Goal: Information Seeking & Learning: Learn about a topic

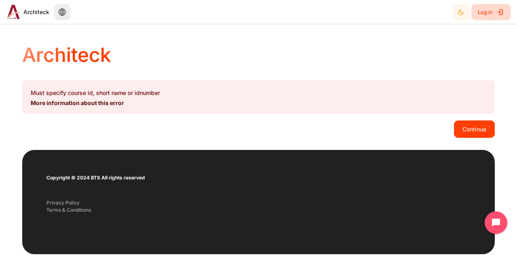
click at [490, 12] on span "Log in" at bounding box center [484, 12] width 15 height 15
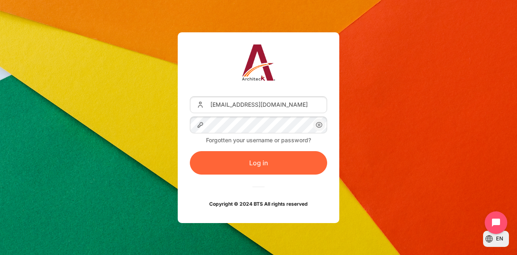
click at [230, 163] on button "Log in" at bounding box center [258, 162] width 137 height 23
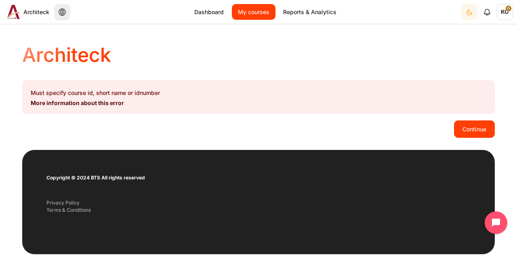
click at [241, 15] on link "My courses" at bounding box center [254, 12] width 44 height 16
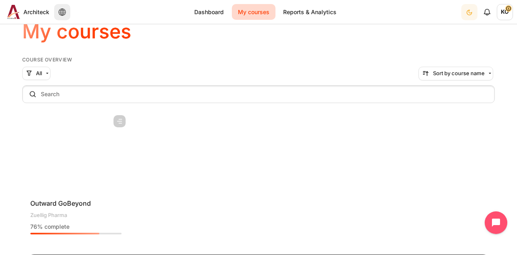
scroll to position [81, 0]
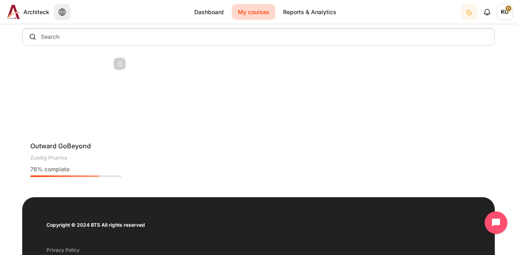
click at [51, 98] on figure "Content" at bounding box center [75, 94] width 107 height 81
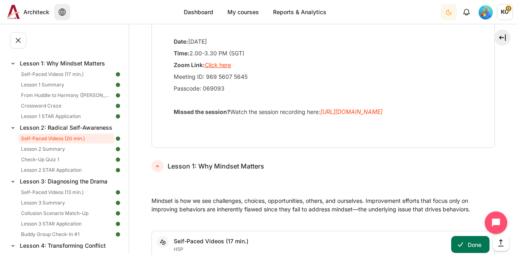
scroll to position [202, 0]
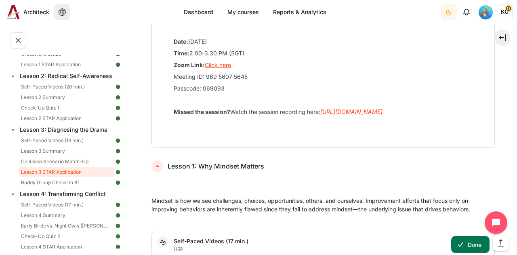
click at [63, 172] on link "Lesson 3 STAR Application" at bounding box center [67, 172] width 96 height 10
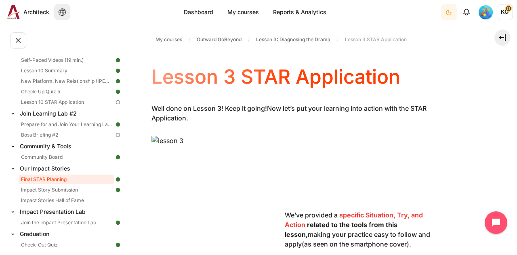
scroll to position [787, 0]
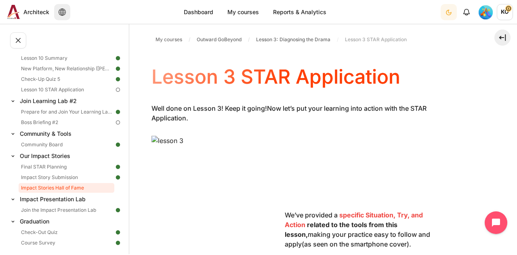
click at [56, 188] on link "Impact Stories Hall of Fame" at bounding box center [67, 188] width 96 height 10
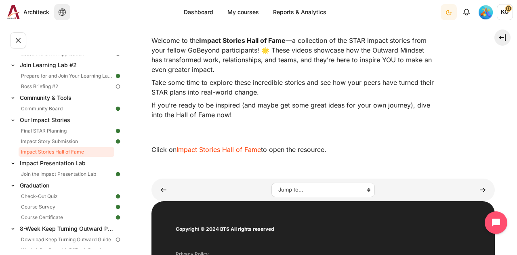
scroll to position [81, 0]
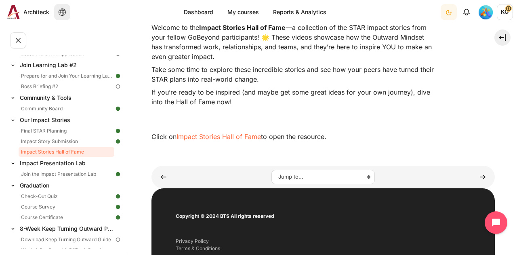
click at [230, 138] on link "Impact Stories Hall of Fame" at bounding box center [218, 136] width 84 height 8
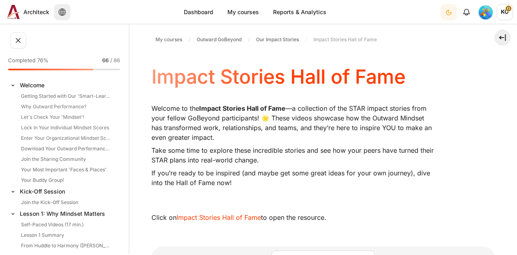
scroll to position [823, 0]
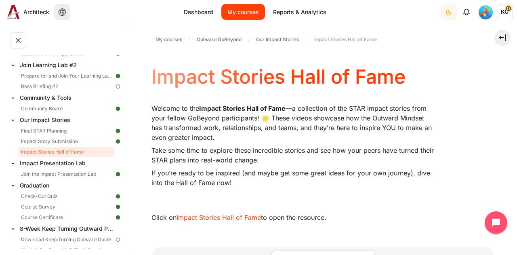
click at [246, 13] on link "My courses" at bounding box center [243, 12] width 44 height 16
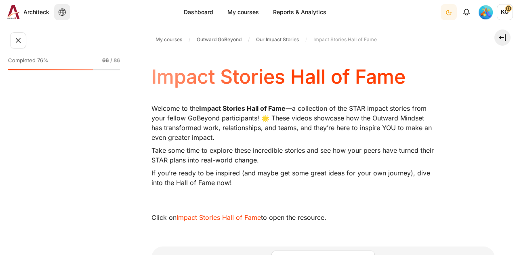
scroll to position [823, 0]
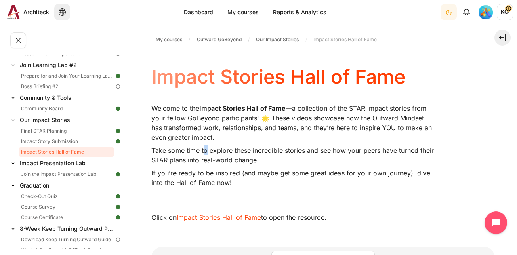
click at [203, 147] on p "Take some time to explore these incredible stories and see how your peers have …" at bounding box center [292, 154] width 283 height 19
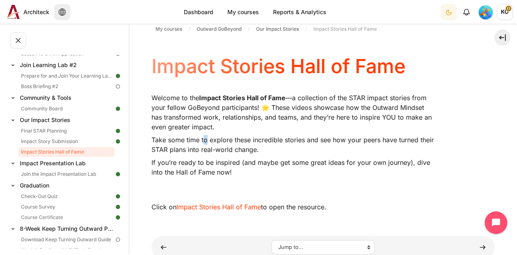
scroll to position [0, 0]
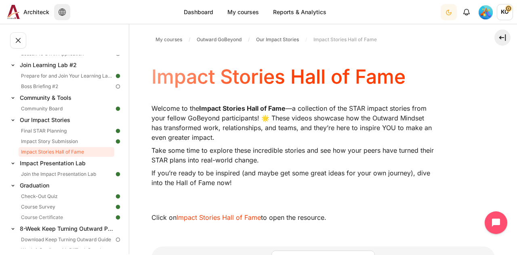
click at [168, 138] on p "Welcome to the Impact Stories Hall of Fame —a collection of the STAR impact sto…" at bounding box center [292, 122] width 283 height 39
click at [169, 118] on p "Welcome to the Impact Stories Hall of Fame —a collection of the STAR impact sto…" at bounding box center [292, 122] width 283 height 39
click at [157, 147] on p "Take some time to explore these incredible stories and see how your peers have …" at bounding box center [292, 154] width 283 height 19
drag, startPoint x: 171, startPoint y: 143, endPoint x: 174, endPoint y: 147, distance: 4.9
click at [171, 143] on div "Welcome to the Impact Stories Hall of Fame —a collection of the STAR impact sto…" at bounding box center [292, 151] width 283 height 97
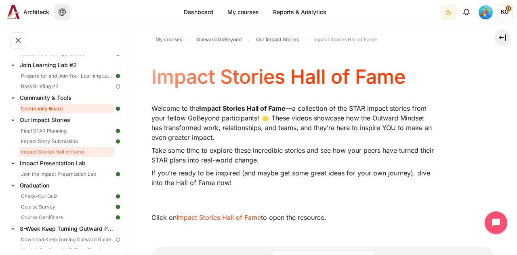
scroll to position [783, 0]
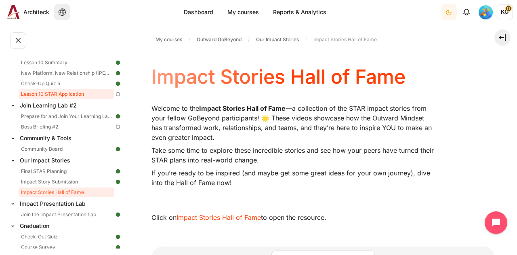
click at [53, 94] on link "Lesson 10 STAR Application" at bounding box center [67, 94] width 96 height 10
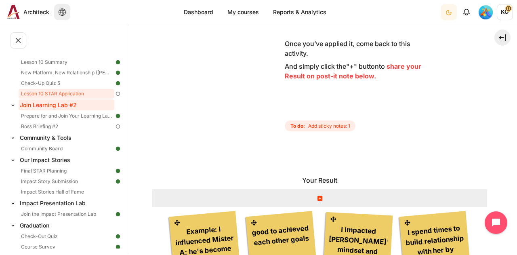
scroll to position [807, 0]
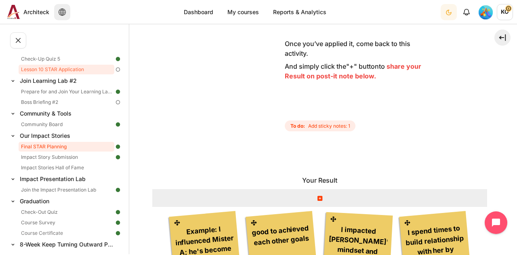
click at [55, 142] on link "Final STAR Planning" at bounding box center [67, 147] width 96 height 10
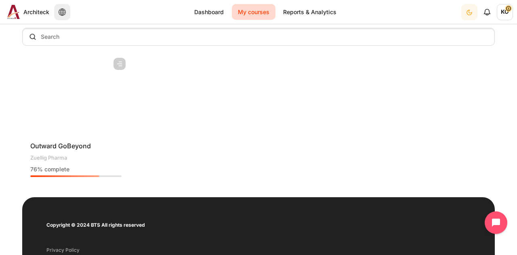
scroll to position [40, 0]
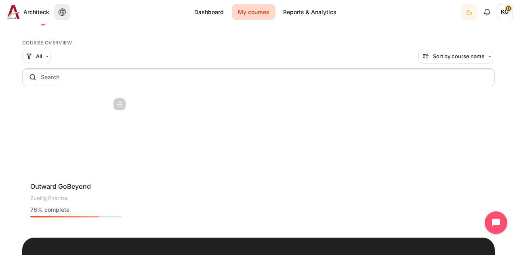
click at [104, 127] on figure "Content" at bounding box center [75, 134] width 107 height 81
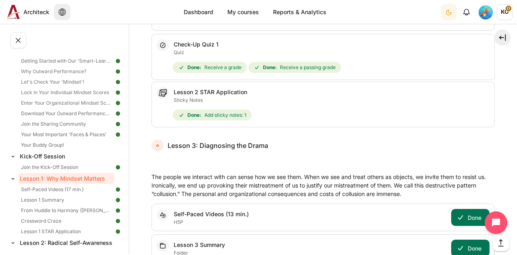
scroll to position [1718, 0]
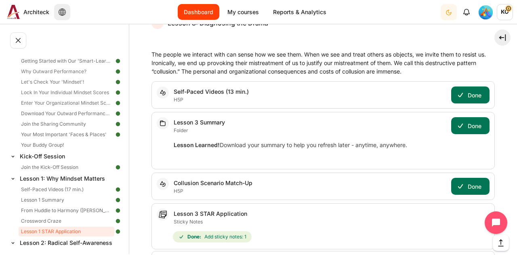
click at [205, 10] on link "Dashboard" at bounding box center [199, 12] width 42 height 16
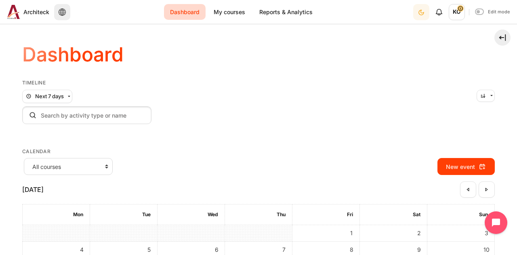
click at [458, 11] on span "KO" at bounding box center [456, 12] width 16 height 16
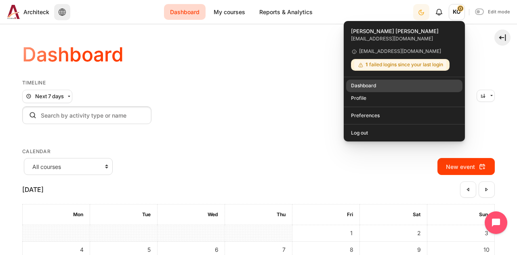
click at [378, 84] on link "Dashboard" at bounding box center [404, 86] width 117 height 13
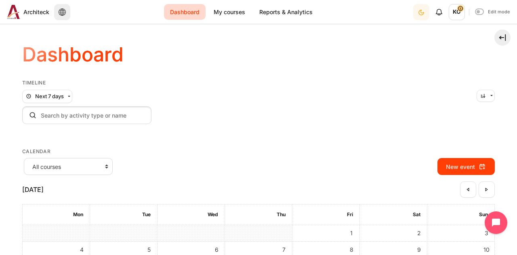
click at [458, 15] on span "KO" at bounding box center [456, 12] width 16 height 16
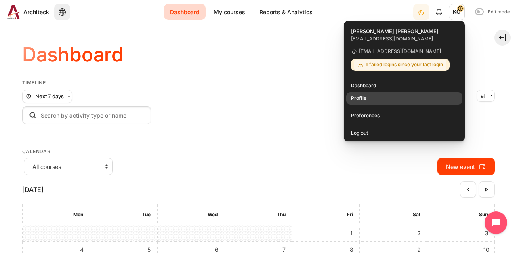
click at [357, 99] on link "Profile" at bounding box center [404, 98] width 117 height 13
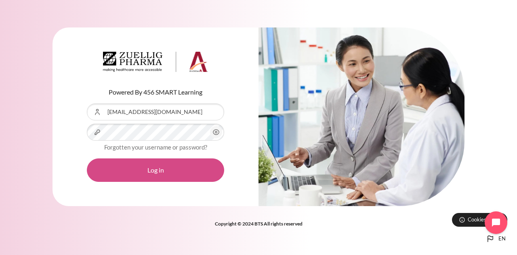
click at [120, 168] on button "Log in" at bounding box center [155, 169] width 137 height 23
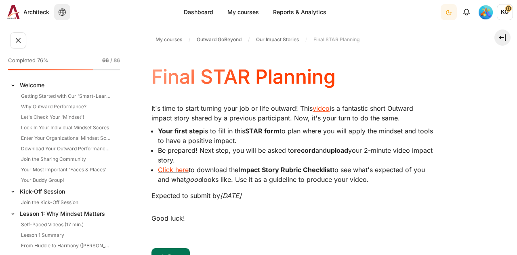
scroll to position [802, 0]
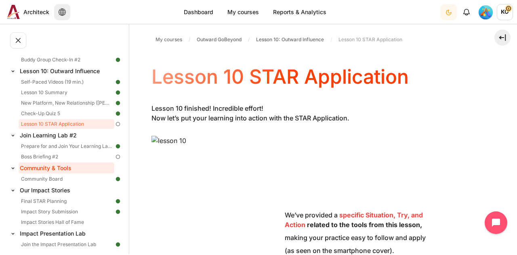
scroll to position [765, 0]
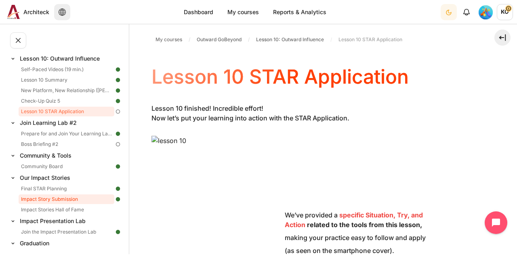
click at [66, 197] on link "Impact Story Submission" at bounding box center [67, 199] width 96 height 10
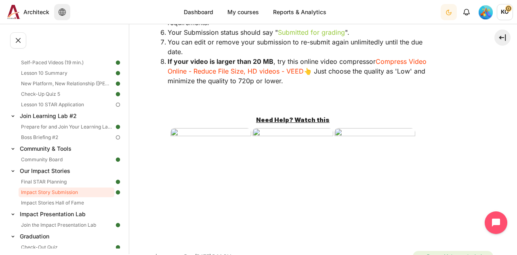
scroll to position [242, 0]
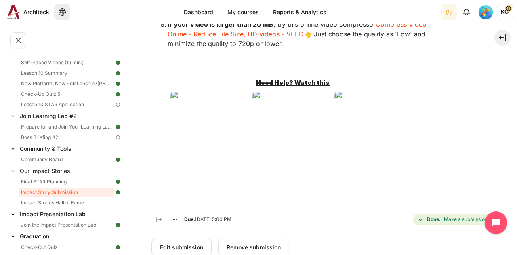
click at [209, 118] on img "Content" at bounding box center [210, 134] width 81 height 86
click at [198, 142] on img "Content" at bounding box center [210, 134] width 81 height 86
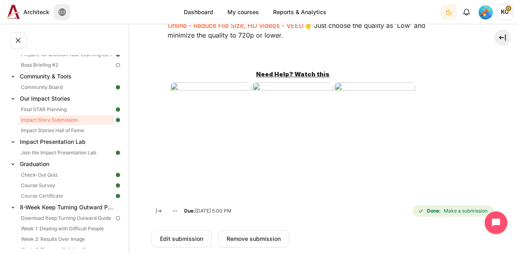
scroll to position [283, 0]
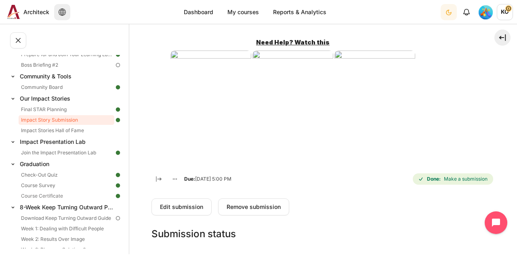
click at [207, 103] on img "Content" at bounding box center [210, 93] width 81 height 86
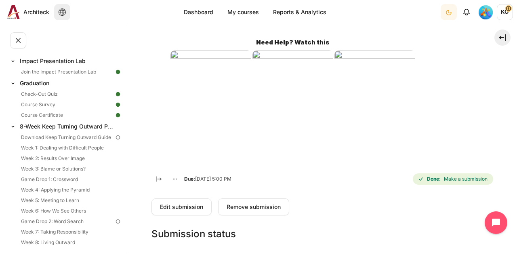
scroll to position [885, 0]
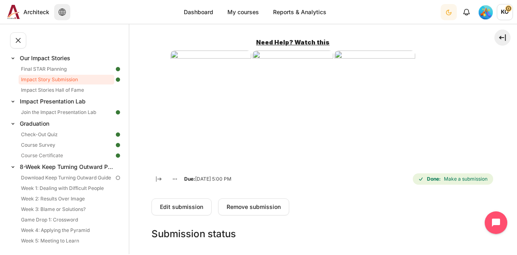
click at [236, 166] on div "📥 Submit your videos here! Nobody will see it yet... Not until the top stories …" at bounding box center [322, 2] width 343 height 368
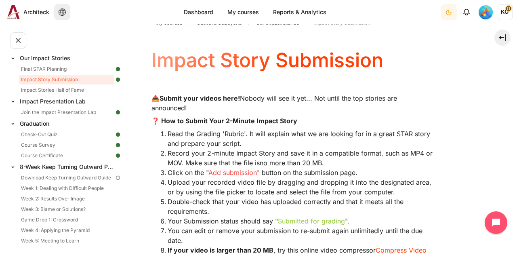
scroll to position [0, 0]
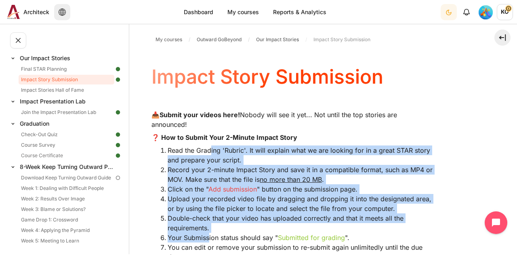
drag, startPoint x: 209, startPoint y: 152, endPoint x: 208, endPoint y: 233, distance: 80.7
click at [208, 233] on ol "Read the Grading 'Rubric'. It will explain what we are looking for in a great S…" at bounding box center [292, 217] width 283 height 145
click at [207, 172] on li "Record your 2-minute Impact Story and save it in a compatible format, such as M…" at bounding box center [300, 174] width 266 height 19
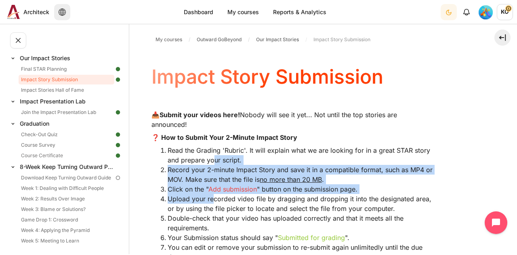
drag, startPoint x: 211, startPoint y: 159, endPoint x: 215, endPoint y: 197, distance: 38.9
click at [214, 197] on ol "Read the Grading 'Rubric'. It will explain what we are looking for in a great S…" at bounding box center [292, 217] width 283 height 145
click at [207, 177] on li "Record your 2-minute Impact Story and save it in a compatible format, such as M…" at bounding box center [300, 174] width 266 height 19
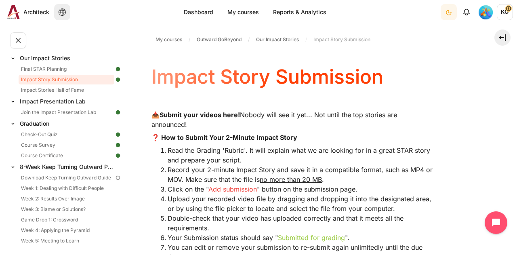
scroll to position [283, 0]
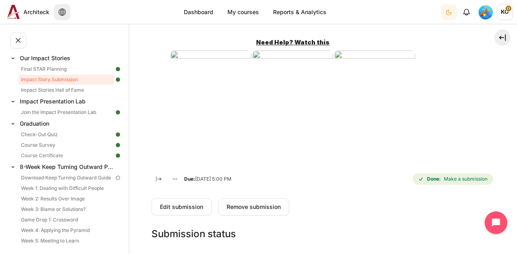
click at [217, 96] on img "Content" at bounding box center [210, 93] width 81 height 86
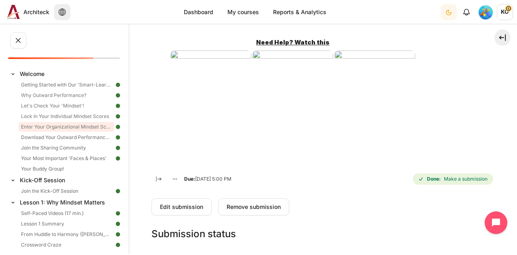
scroll to position [0, 0]
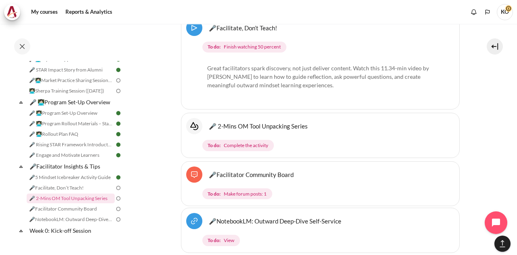
scroll to position [2623, 0]
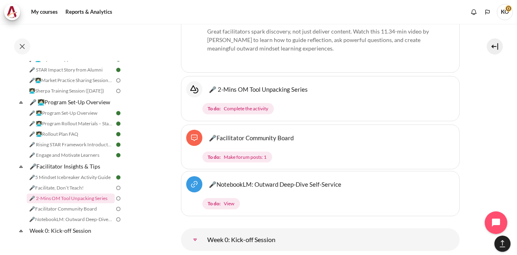
click at [334, 97] on div "🎤 2-Mins OM Tool Unpacking Series Interactive Content" at bounding box center [320, 89] width 268 height 16
click at [295, 93] on link "🎤 2-Mins OM Tool Unpacking Series Interactive Content" at bounding box center [258, 89] width 99 height 8
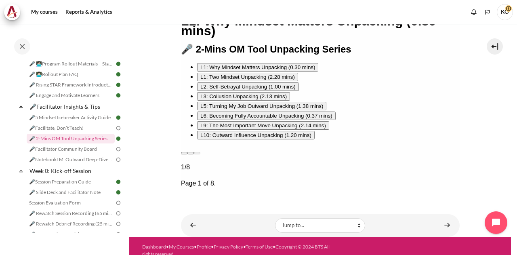
scroll to position [190, 0]
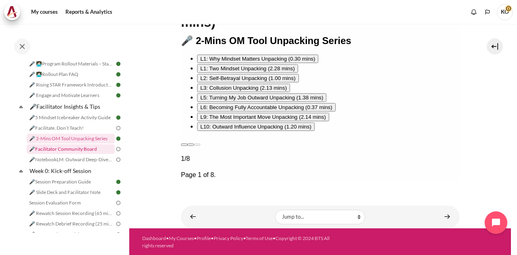
click at [70, 154] on link "🎤Facilitator Community Board" at bounding box center [71, 149] width 88 height 10
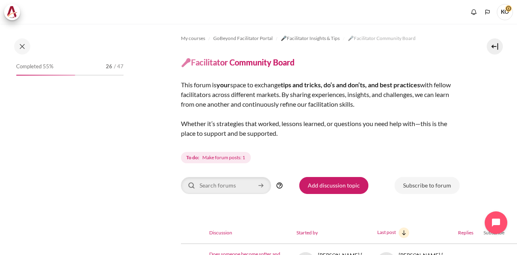
scroll to position [206, 0]
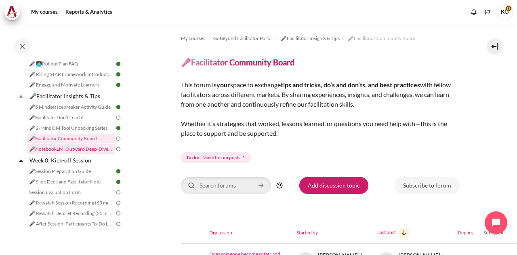
click at [57, 154] on link "🎤NotebookLM: Outward Deep-Dive Self-Service" at bounding box center [71, 149] width 88 height 10
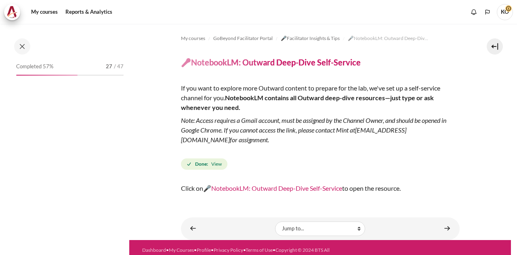
scroll to position [216, 0]
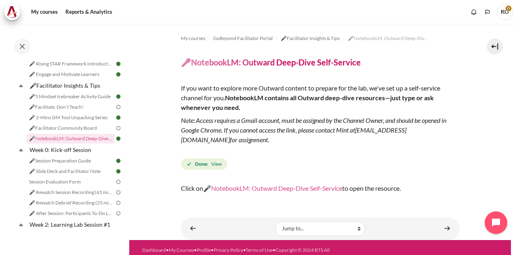
click at [270, 186] on link "🎤NotebookLM: Outward Deep-Dive Self-Service" at bounding box center [272, 188] width 139 height 8
drag, startPoint x: 282, startPoint y: 141, endPoint x: 184, endPoint y: 142, distance: 98.1
click at [184, 142] on em "Note: Access requires a Gmail account, must be assigned by the Channel Owner, a…" at bounding box center [313, 129] width 265 height 27
click at [183, 142] on link "thanyaphon.pongpaichet@bts.com" at bounding box center [293, 134] width 225 height 17
drag, startPoint x: 179, startPoint y: 141, endPoint x: 211, endPoint y: 141, distance: 31.9
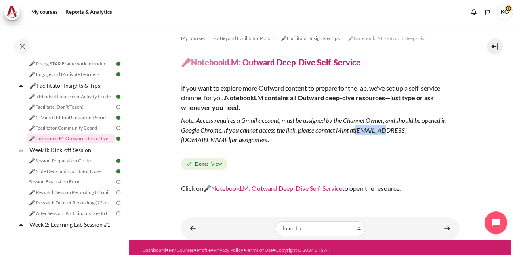
click at [211, 141] on section "My courses GoBeyond Facilitator Portal 🎤Facilitator Insights & Tips 🎤NotebookLM…" at bounding box center [319, 132] width 381 height 216
click at [178, 141] on section "My courses GoBeyond Facilitator Portal 🎤Facilitator Insights & Tips 🎤NotebookLM…" at bounding box center [319, 132] width 381 height 216
click at [181, 141] on link "thanyaphon.pongpaichet@bts.com" at bounding box center [293, 134] width 225 height 17
drag, startPoint x: 180, startPoint y: 140, endPoint x: 279, endPoint y: 139, distance: 98.9
click at [279, 139] on section "My courses GoBeyond Facilitator Portal 🎤Facilitator Insights & Tips 🎤NotebookLM…" at bounding box center [319, 132] width 381 height 216
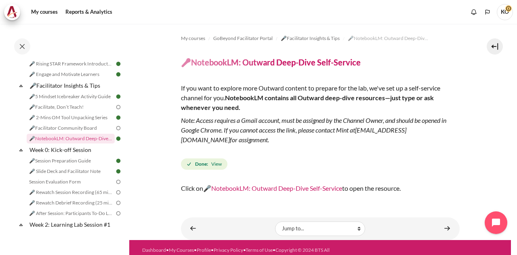
copy link "thanyaphon.pongpaichet@bts.com"
drag, startPoint x: 240, startPoint y: 63, endPoint x: 188, endPoint y: 63, distance: 52.1
click at [188, 63] on h4 "🎤NotebookLM: Outward Deep-Dive Self-Service" at bounding box center [271, 62] width 180 height 10
copy h4 "otebookLM:"
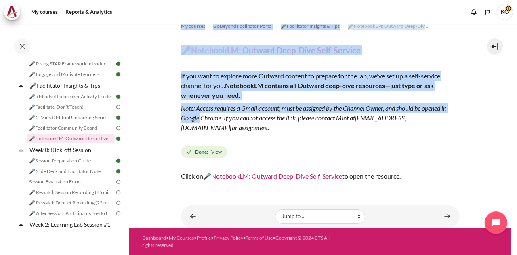
scroll to position [0, 0]
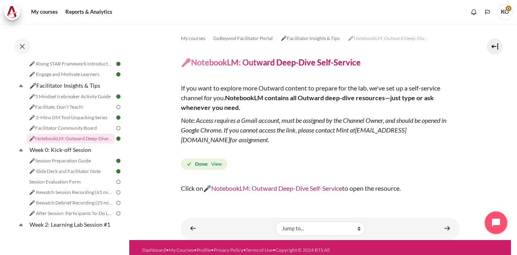
click at [269, 96] on strong "NotebookLM contains all Outward deep-dive resources—just type or ask whenever y…" at bounding box center [307, 102] width 253 height 17
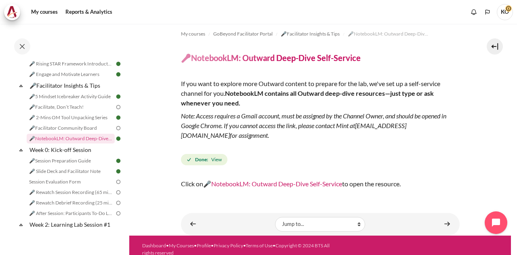
scroll to position [12, 0]
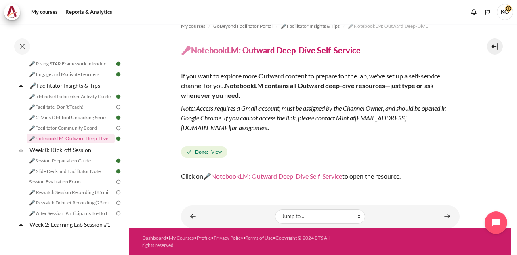
click at [305, 176] on link "🎤NotebookLM: Outward Deep-Dive Self-Service" at bounding box center [272, 176] width 139 height 8
click at [240, 118] on em "Note: Access requires a Gmail account, must be assigned by the Channel Owner, a…" at bounding box center [313, 117] width 265 height 27
click at [65, 122] on link "🎤 2-Mins OM Tool Unpacking Series" at bounding box center [71, 118] width 88 height 10
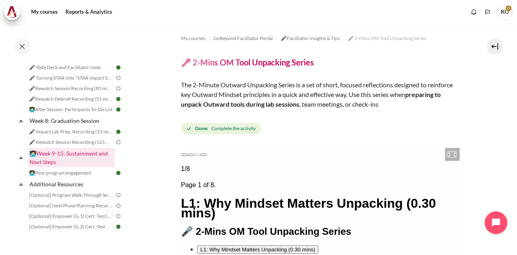
scroll to position [463, 0]
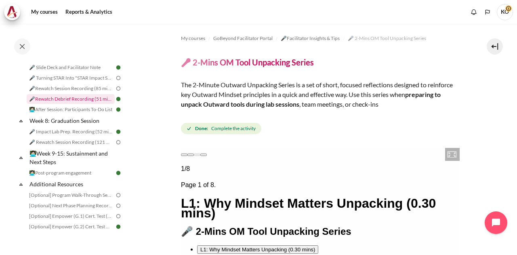
click at [65, 100] on link "🎤Rewatch Debrief Recording (51 mins.)" at bounding box center [71, 99] width 88 height 10
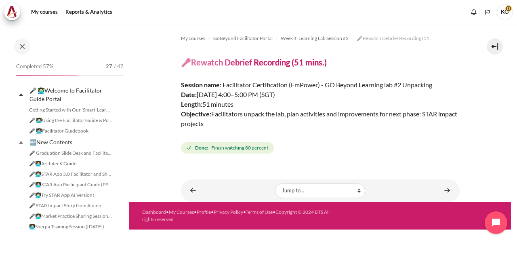
scroll to position [415, 0]
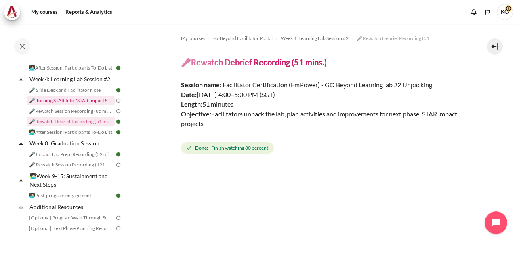
click at [63, 105] on link "🎤 Turning STAR Into "STAR Impact Story"" at bounding box center [71, 101] width 88 height 10
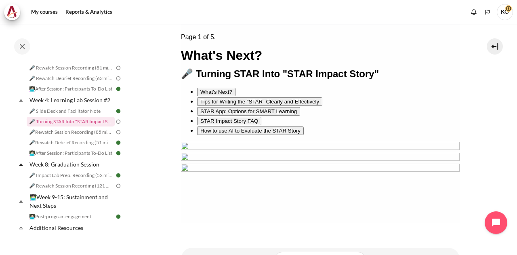
scroll to position [242, 0]
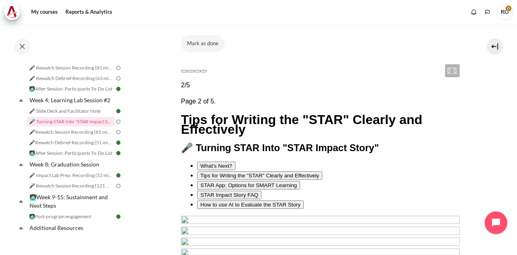
click at [190, 71] on div "Next page" at bounding box center [190, 71] width 0 height 0
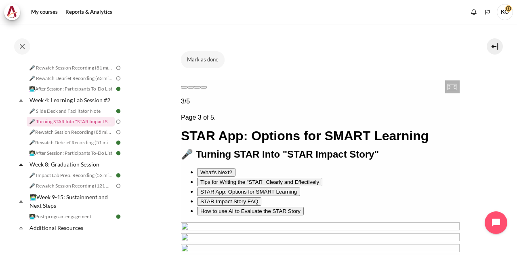
scroll to position [122, 0]
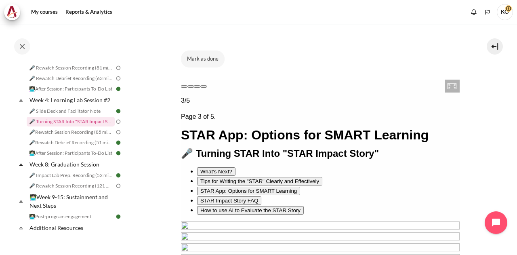
click at [190, 86] on div "Next page" at bounding box center [190, 86] width 0 height 0
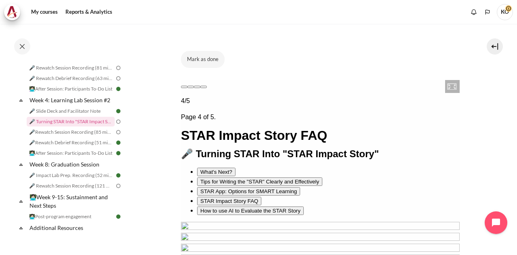
click at [190, 87] on div "Next page" at bounding box center [190, 87] width 0 height 0
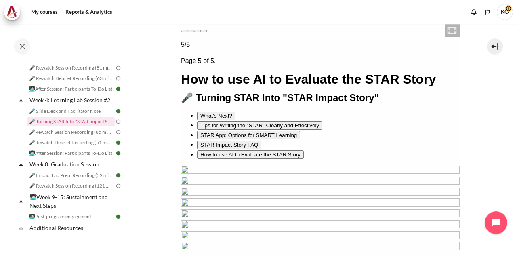
scroll to position [106, 0]
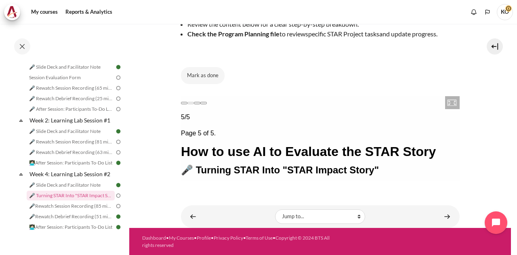
scroll to position [301, 0]
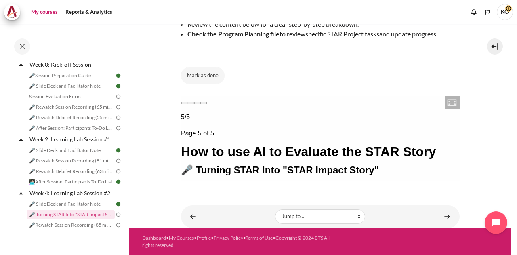
click at [35, 17] on link "My courses" at bounding box center [44, 12] width 32 height 16
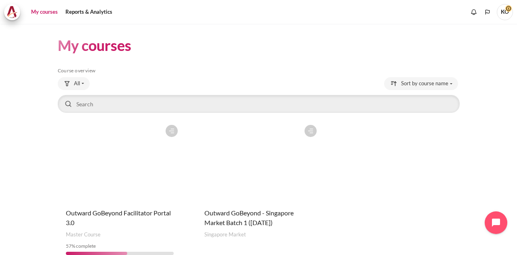
scroll to position [40, 0]
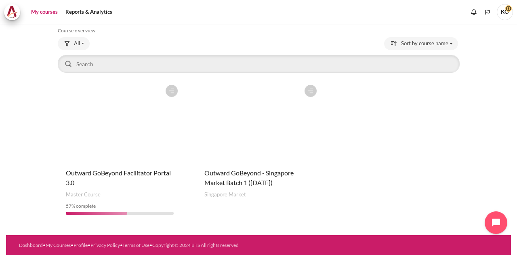
click at [240, 127] on figure "Content" at bounding box center [258, 121] width 124 height 81
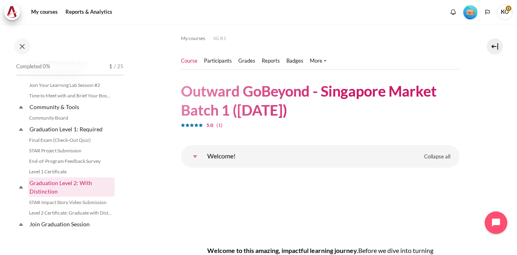
scroll to position [848, 0]
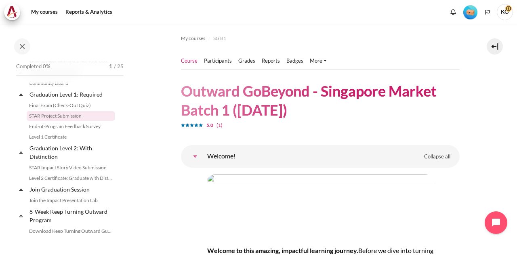
click at [63, 121] on link "STAR Project Submission" at bounding box center [71, 116] width 88 height 10
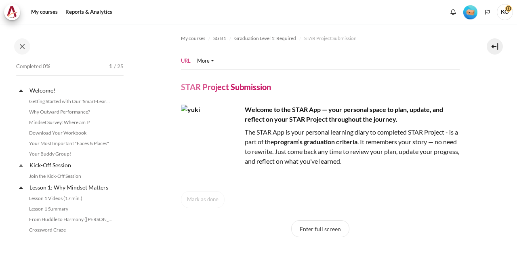
scroll to position [825, 0]
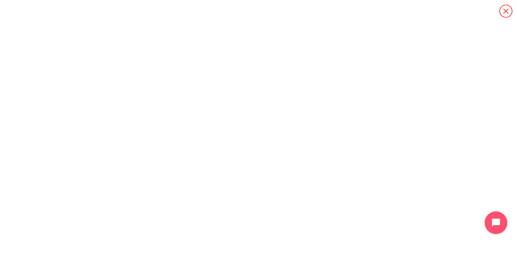
drag, startPoint x: 501, startPoint y: 10, endPoint x: 504, endPoint y: 42, distance: 32.8
click at [501, 10] on icon "Content" at bounding box center [505, 11] width 14 height 14
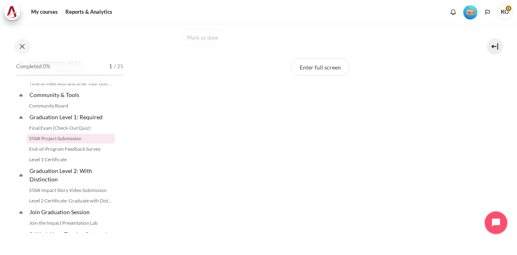
scroll to position [287, 0]
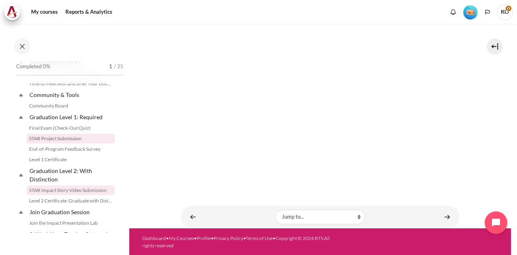
click at [69, 195] on link "STAR Impact Story Video Submission" at bounding box center [71, 190] width 88 height 10
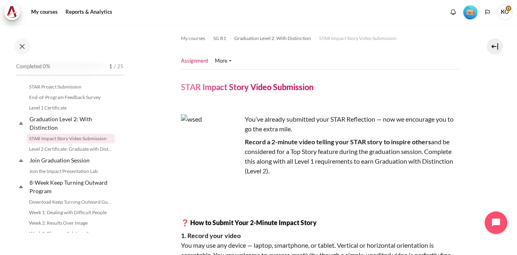
click at [302, 136] on div "You’ve already submitted your STAR Reflection — now we encourage you to go the …" at bounding box center [320, 215] width 278 height 203
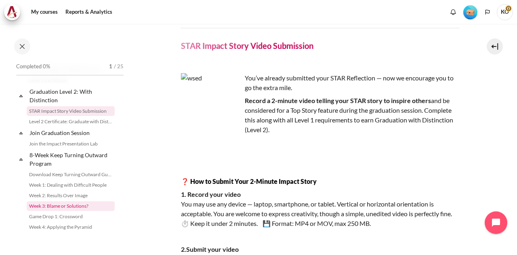
scroll to position [884, 0]
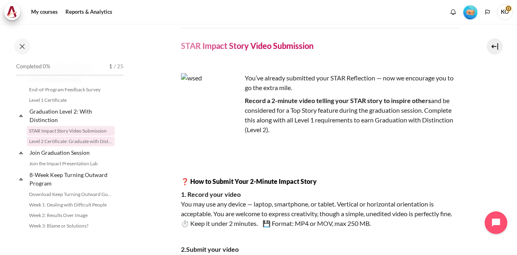
click at [64, 146] on link "Level 2 Certificate: Graduate with Distinction" at bounding box center [71, 141] width 88 height 10
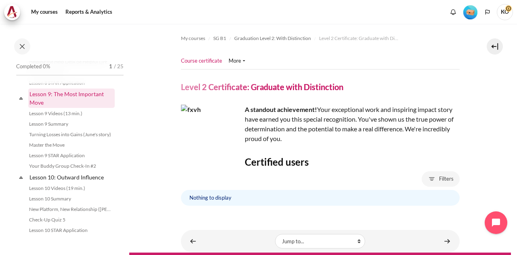
scroll to position [686, 0]
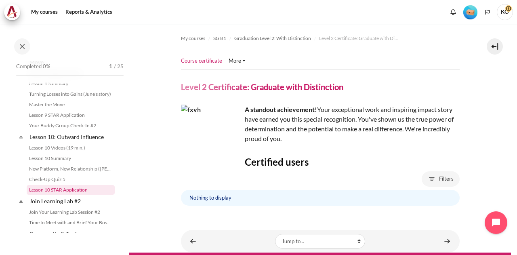
click at [69, 195] on link "Lesson 10 STAR Application" at bounding box center [71, 190] width 88 height 10
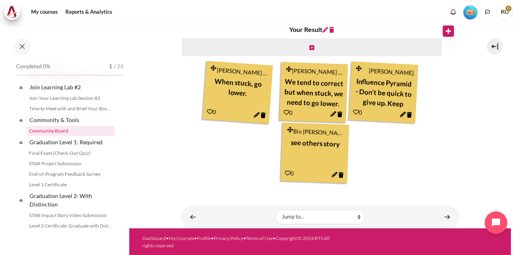
scroll to position [818, 0]
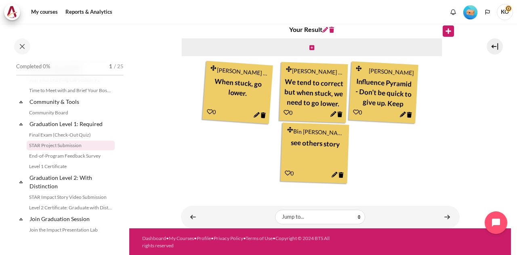
click at [66, 150] on link "STAR Project Submission" at bounding box center [71, 145] width 88 height 10
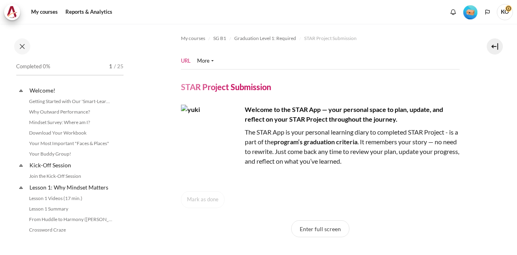
scroll to position [825, 0]
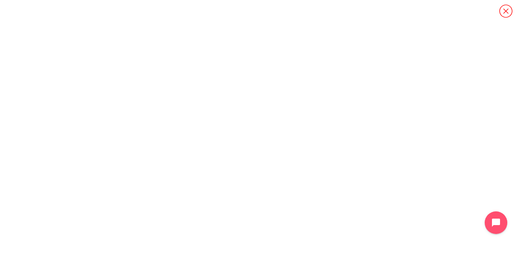
click at [506, 10] on icon "Content" at bounding box center [505, 10] width 13 height 13
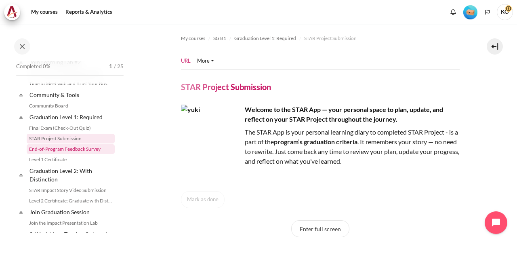
click at [76, 154] on link "End-of-Program Feedback Survey" at bounding box center [71, 149] width 88 height 10
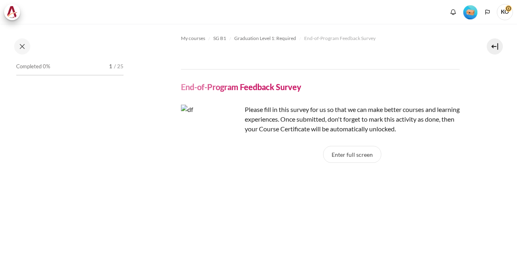
scroll to position [835, 0]
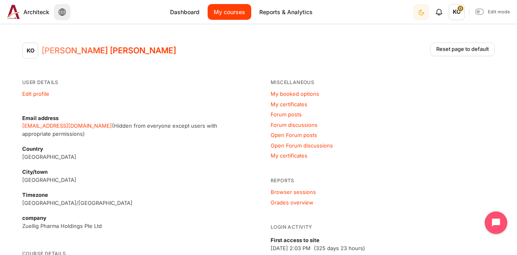
click at [222, 13] on link "My courses" at bounding box center [229, 12] width 44 height 16
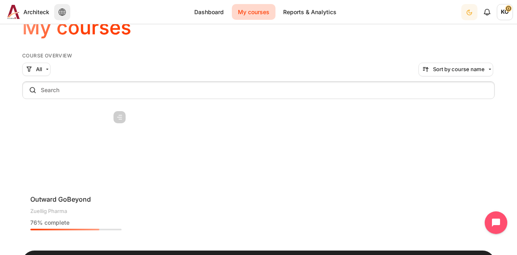
scroll to position [40, 0]
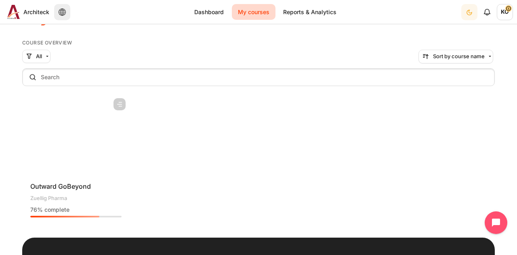
click at [77, 115] on figure "Content" at bounding box center [75, 134] width 107 height 81
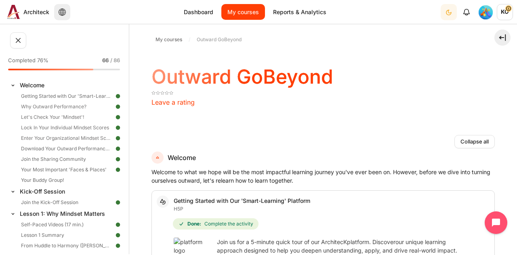
click at [249, 8] on link "My courses" at bounding box center [243, 12] width 44 height 16
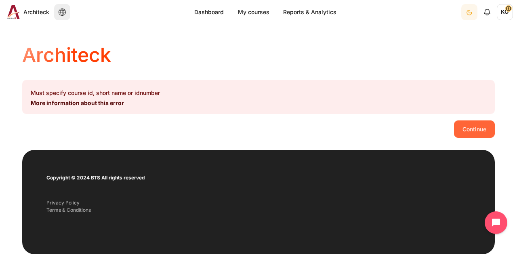
click at [478, 133] on button "Continue" at bounding box center [474, 128] width 41 height 17
